Goal: Register for event/course

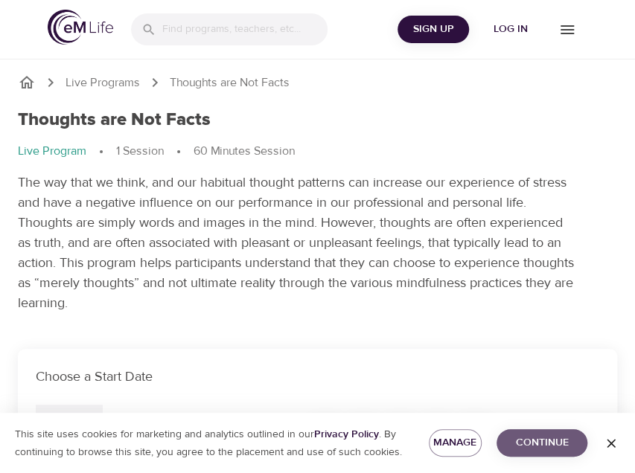
click at [535, 433] on button "Continue" at bounding box center [542, 444] width 91 height 28
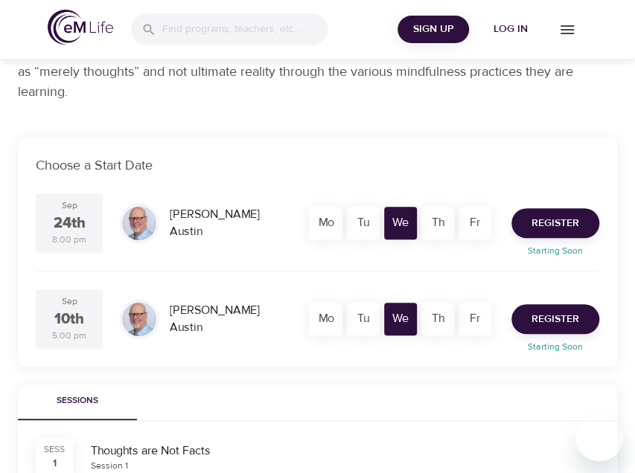
scroll to position [212, 0]
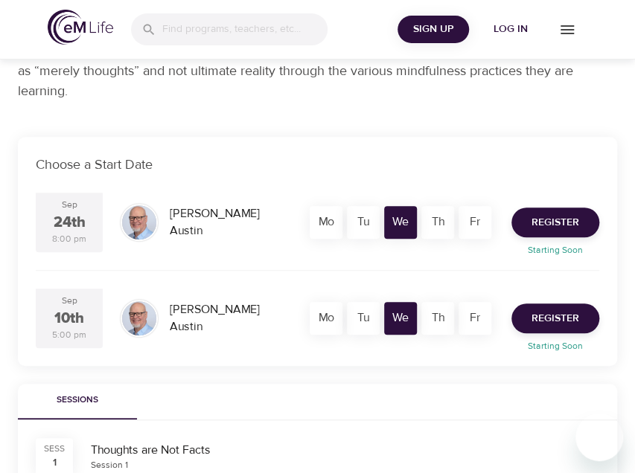
click at [336, 386] on div "Sessions" at bounding box center [317, 402] width 599 height 36
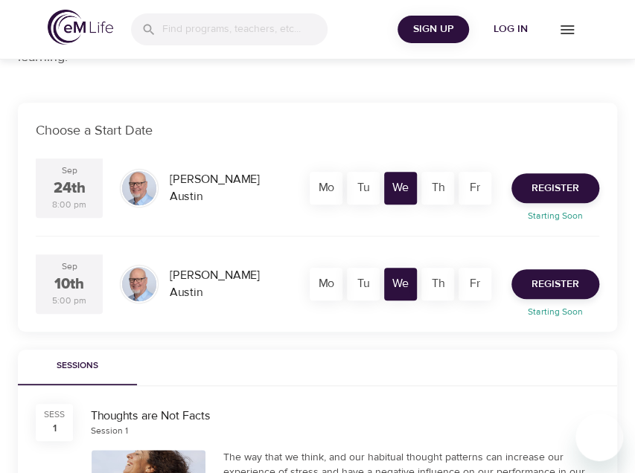
scroll to position [245, 0]
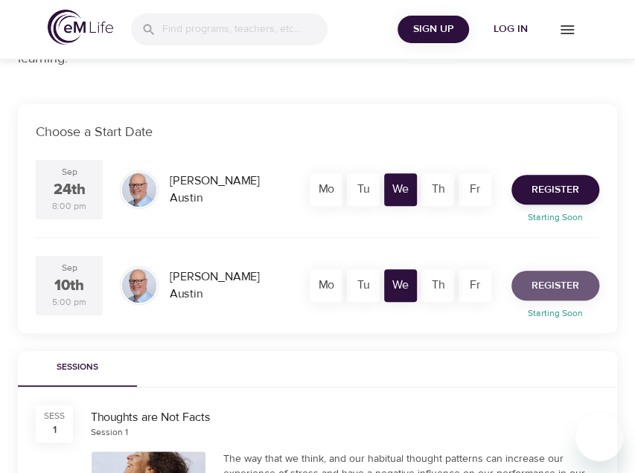
click at [540, 278] on span "Register" at bounding box center [556, 286] width 48 height 19
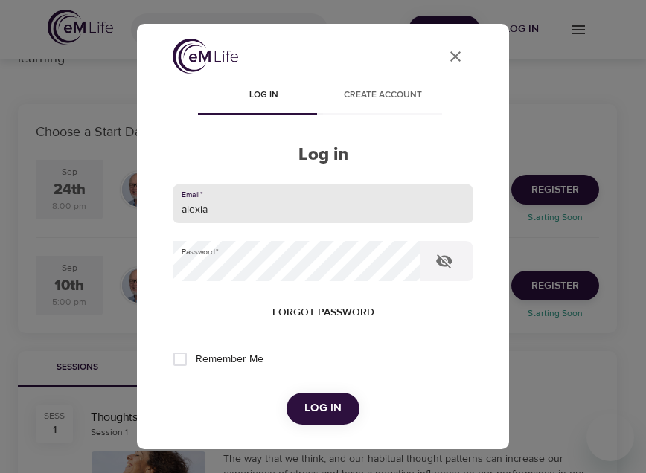
click at [278, 216] on input "alexia" at bounding box center [323, 204] width 301 height 40
type input "a"
type input "m"
type input "[PERSON_NAME][EMAIL_ADDRESS][DOMAIN_NAME]"
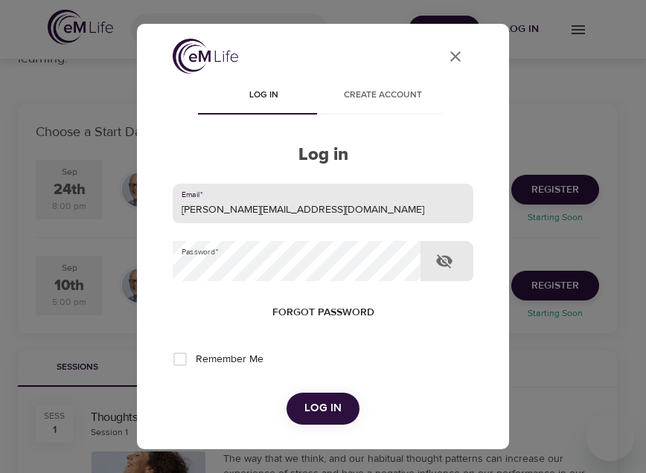
click at [445, 257] on icon "button" at bounding box center [444, 262] width 16 height 14
click at [445, 257] on icon "button" at bounding box center [444, 261] width 16 height 11
click at [305, 409] on span "Log in" at bounding box center [322, 408] width 37 height 19
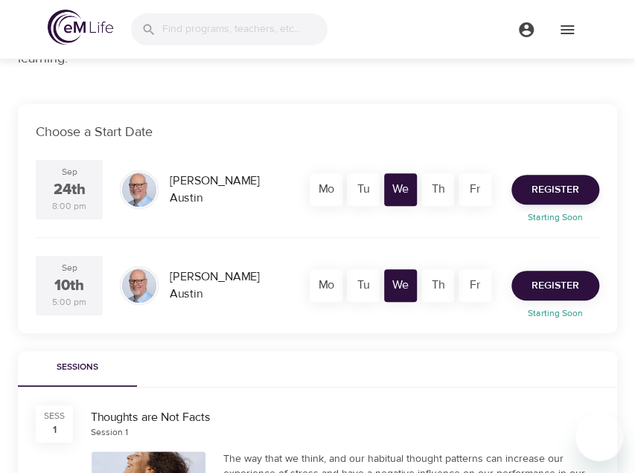
click at [545, 279] on span "Register" at bounding box center [556, 286] width 48 height 19
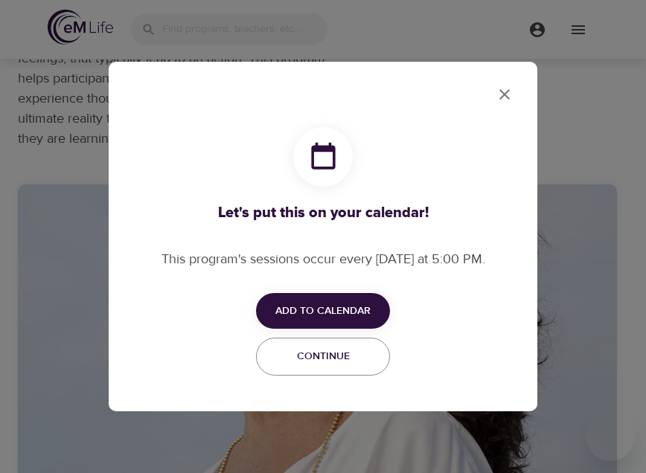
checkbox input "true"
click at [349, 307] on span "Add to Calendar" at bounding box center [322, 311] width 95 height 19
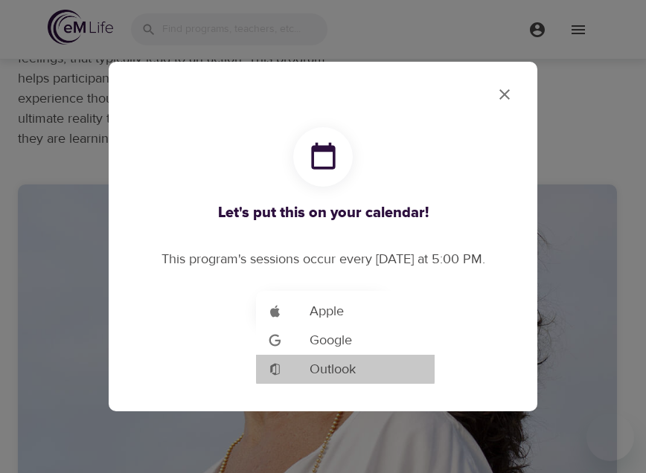
click at [334, 366] on span "Outlook" at bounding box center [333, 370] width 46 height 20
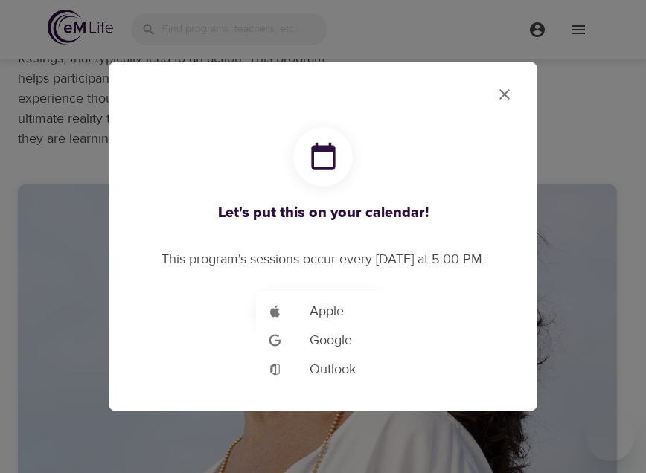
click at [504, 88] on div at bounding box center [323, 236] width 646 height 473
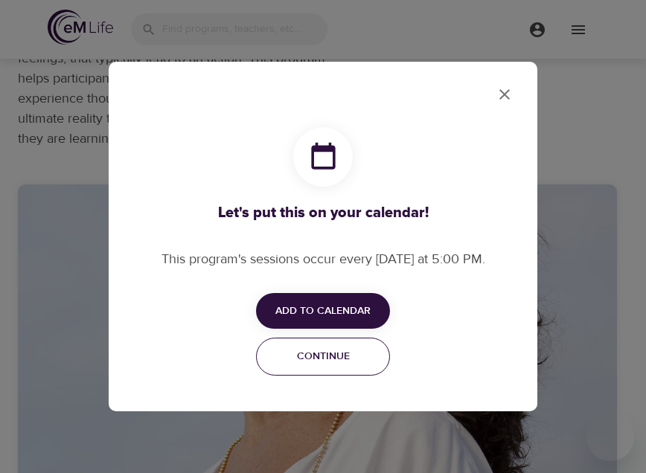
click at [317, 359] on span "Continue" at bounding box center [323, 357] width 115 height 19
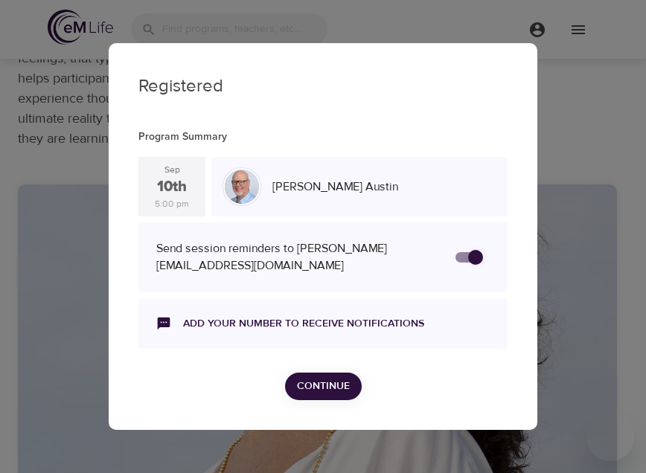
click at [305, 384] on span "Continue" at bounding box center [323, 386] width 53 height 19
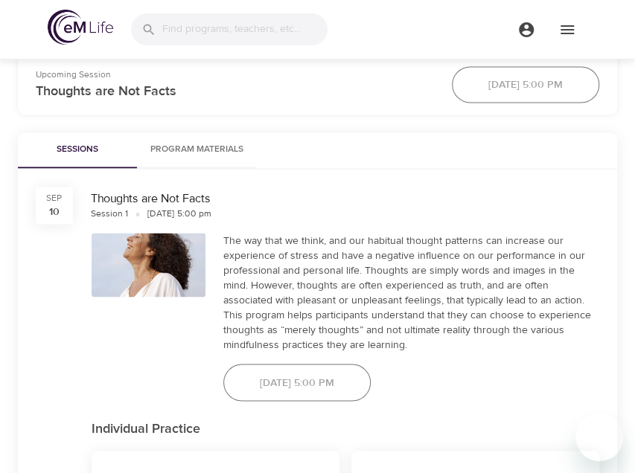
scroll to position [719, 0]
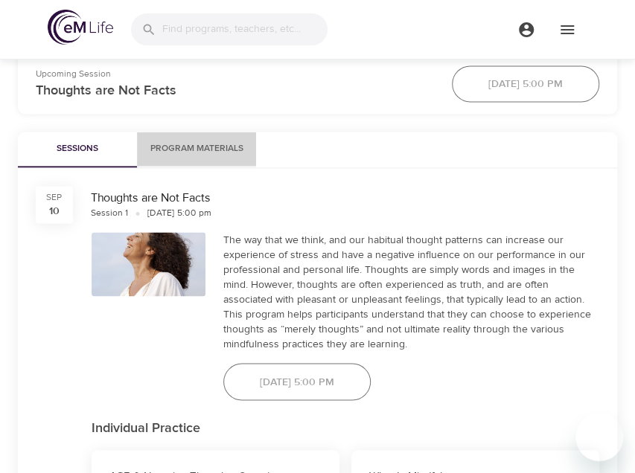
click at [211, 147] on span "Program Materials" at bounding box center [196, 149] width 101 height 16
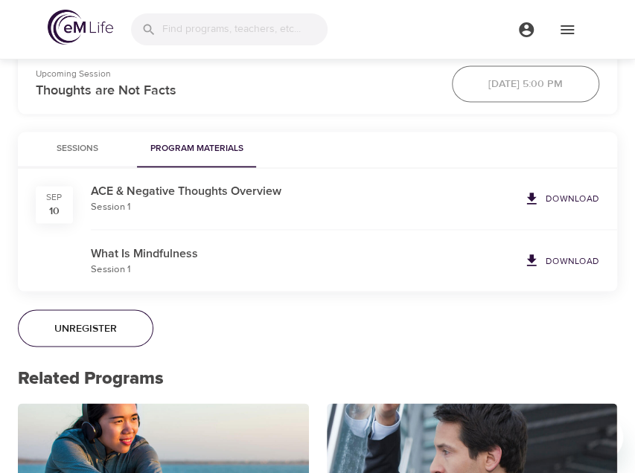
click at [92, 147] on span "Sessions" at bounding box center [77, 149] width 101 height 16
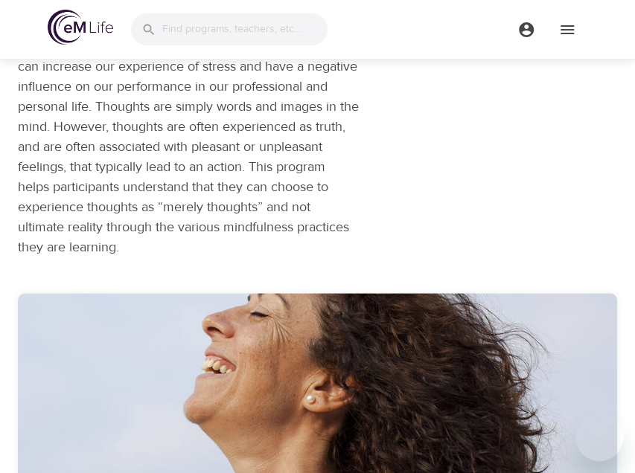
scroll to position [137, 0]
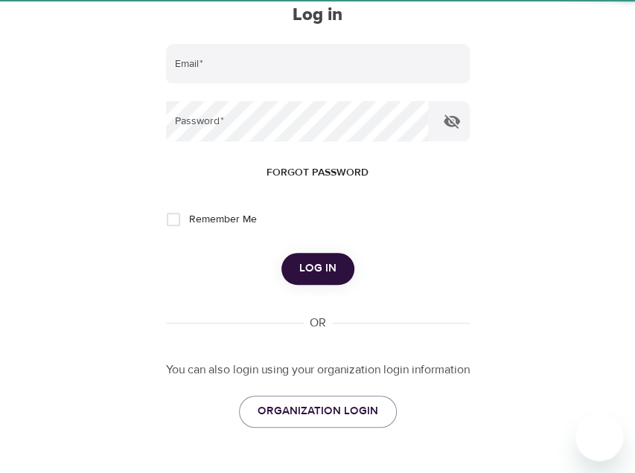
type input "[PERSON_NAME][EMAIL_ADDRESS][DOMAIN_NAME]"
